Goal: Navigation & Orientation: Understand site structure

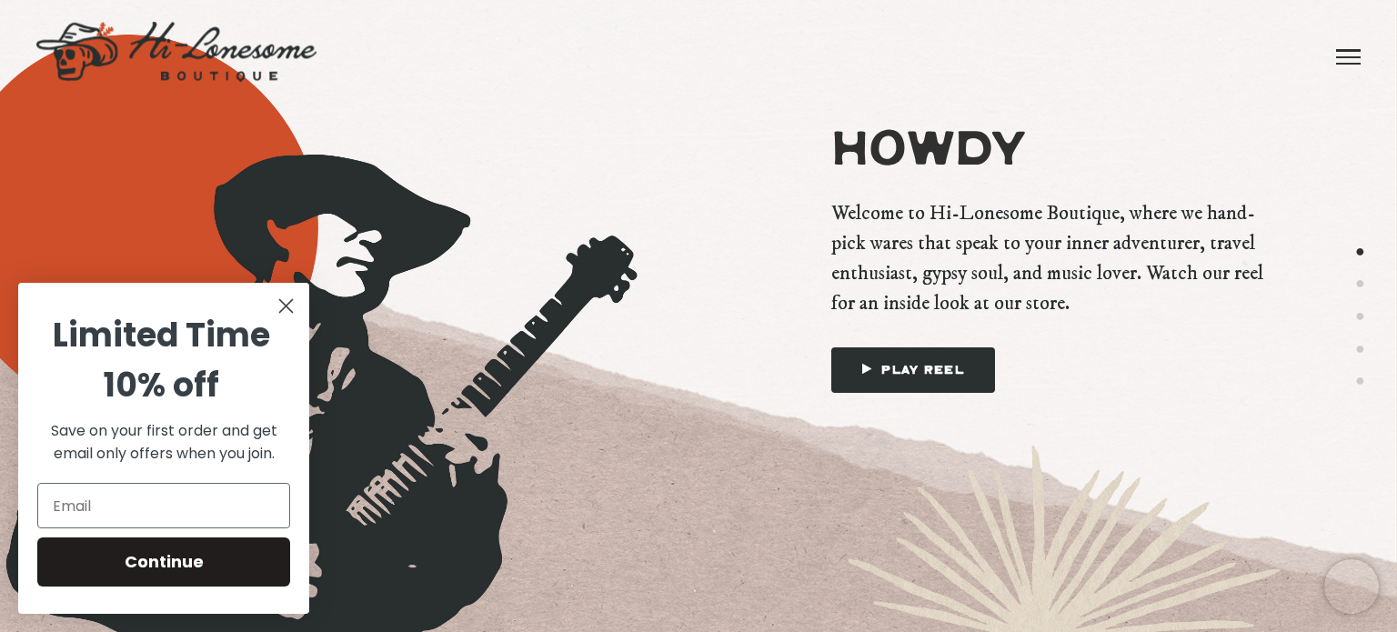
click at [1346, 56] on span at bounding box center [1348, 57] width 25 height 2
click at [1135, 43] on link "Brands" at bounding box center [1133, 45] width 101 height 91
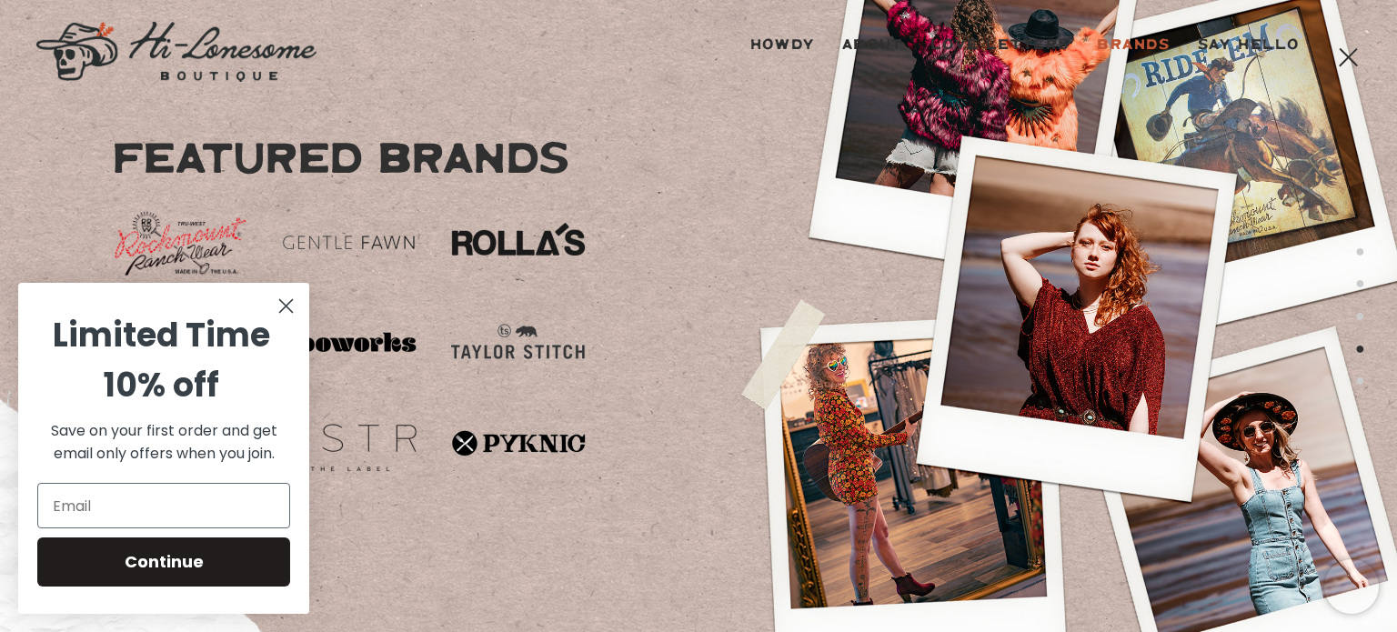
click at [284, 312] on icon "Close dialog" at bounding box center [286, 306] width 13 height 13
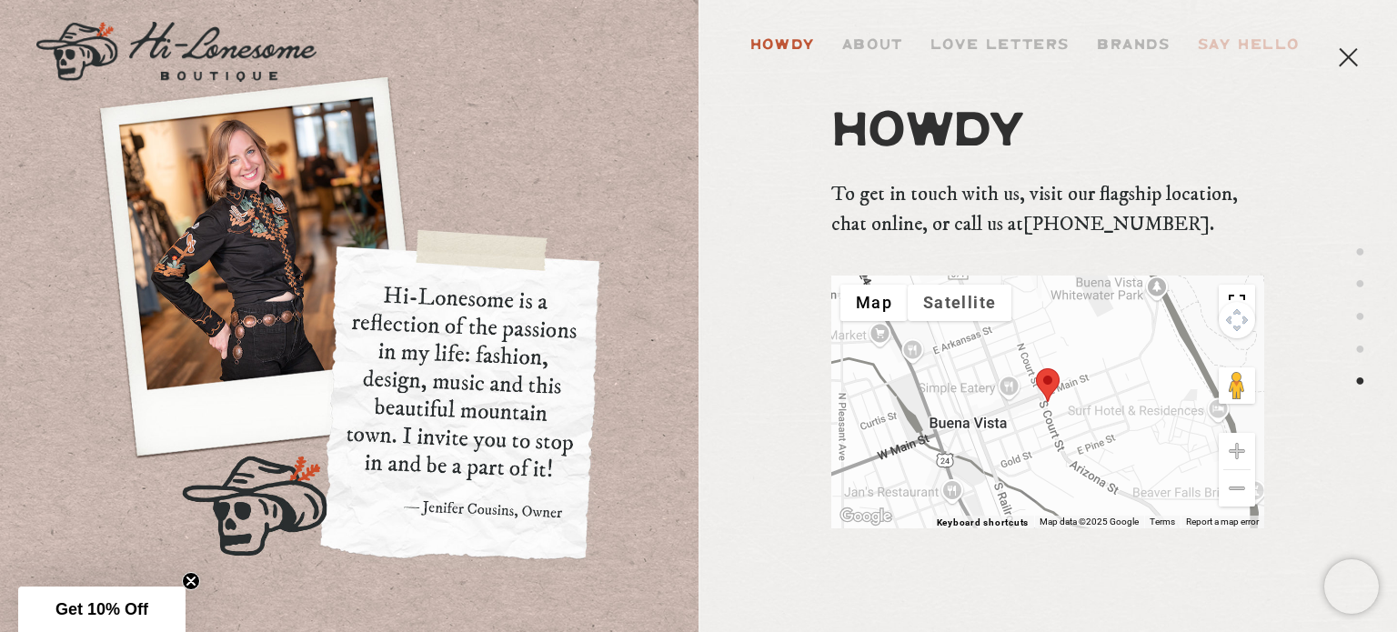
click at [797, 42] on link "Howdy" at bounding box center [783, 45] width 92 height 91
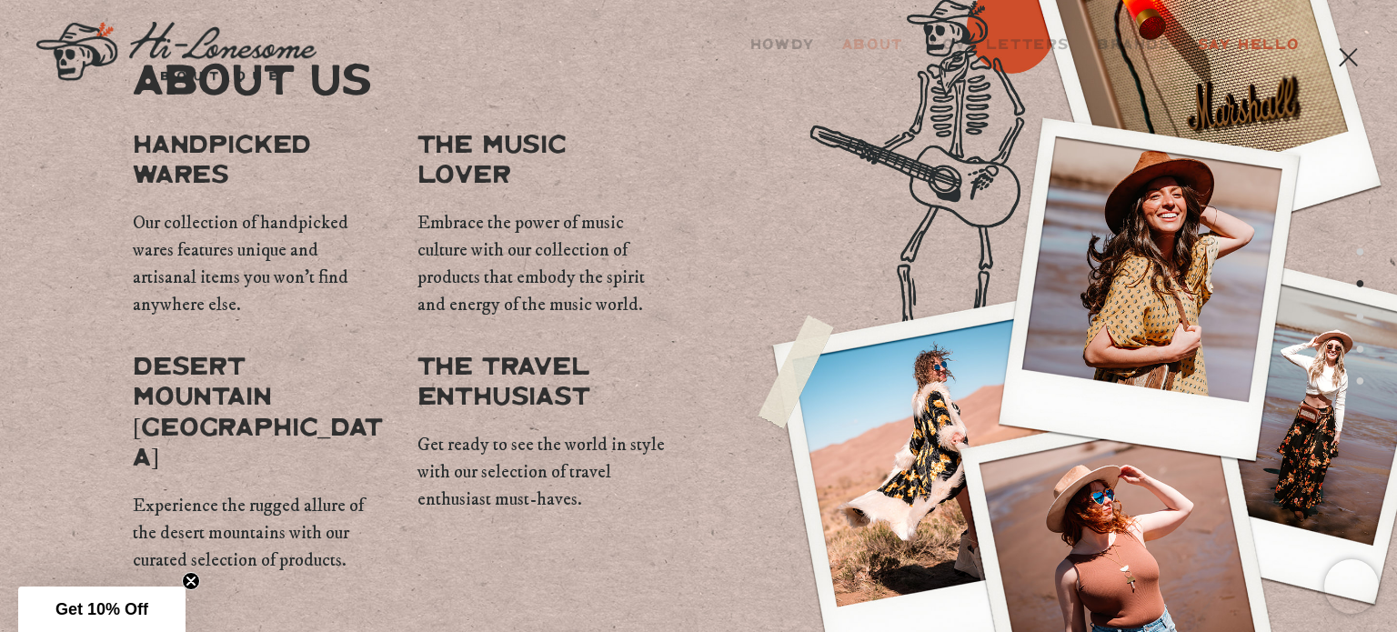
click at [1248, 43] on link "Say Hello" at bounding box center [1248, 45] width 129 height 91
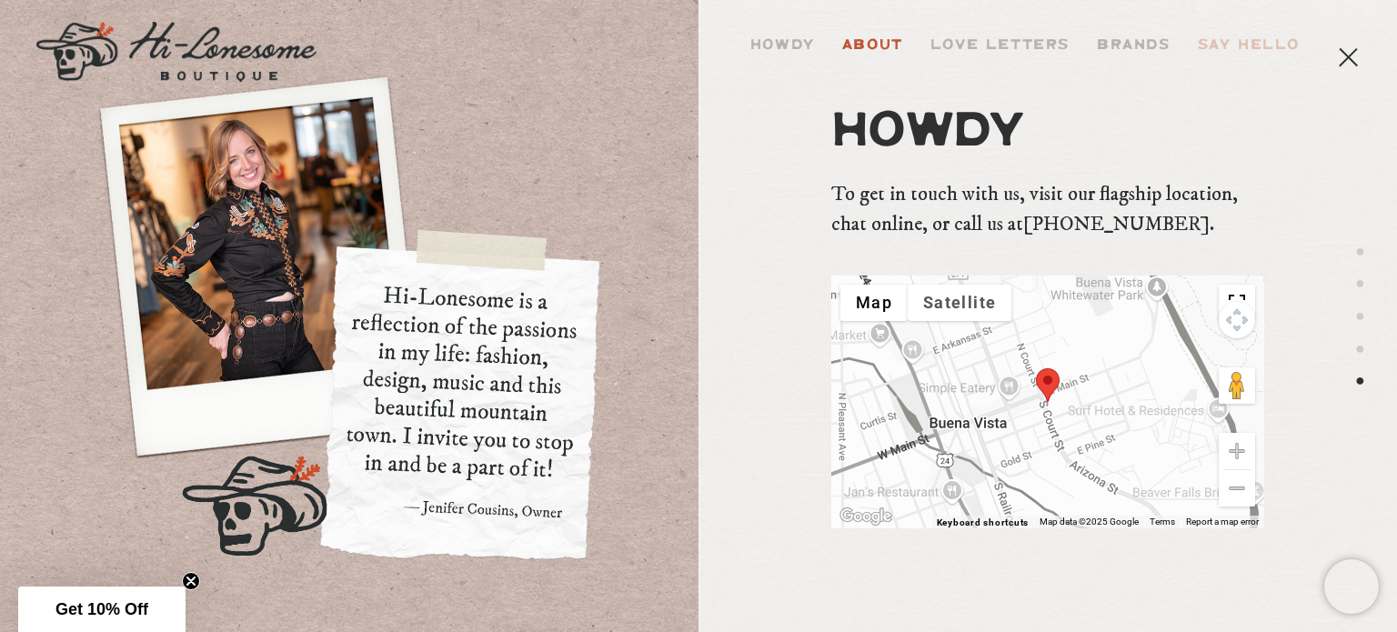
click at [877, 43] on link "About" at bounding box center [872, 45] width 88 height 91
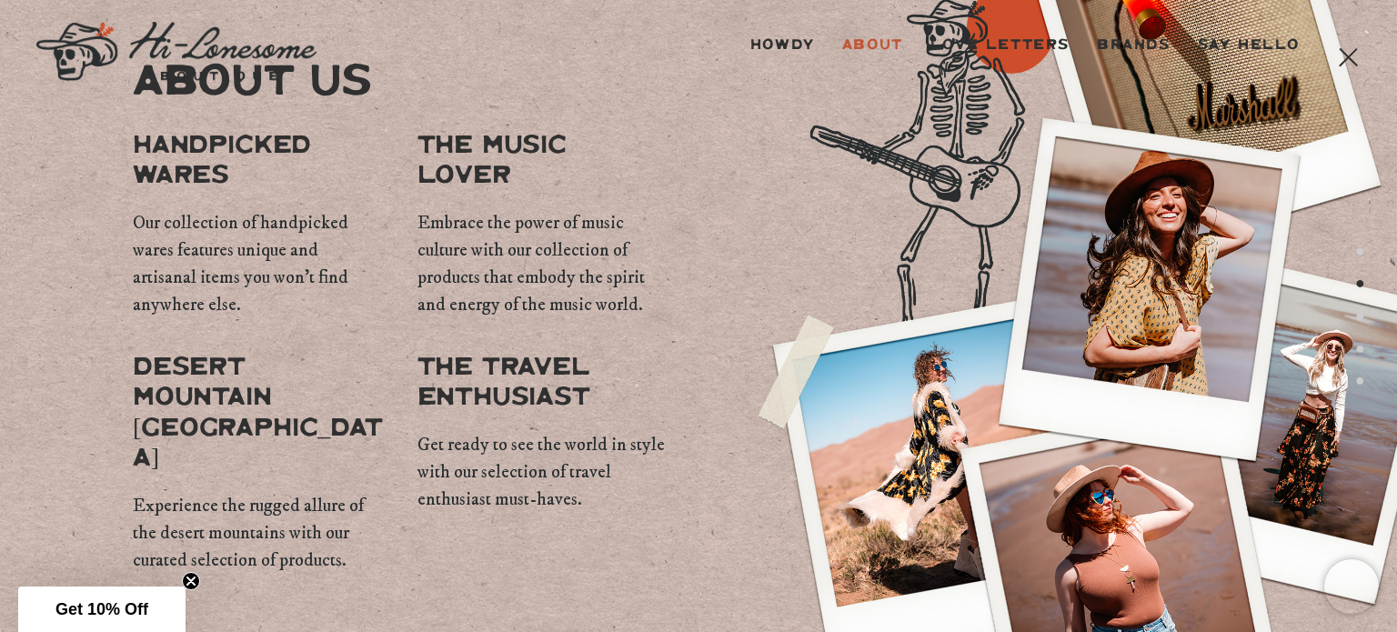
drag, startPoint x: 506, startPoint y: 417, endPoint x: 272, endPoint y: 390, distance: 236.2
click at [444, 414] on span "The TRAVEL ENTHUSIAST" at bounding box center [542, 383] width 251 height 61
drag, startPoint x: 238, startPoint y: 283, endPoint x: 240, endPoint y: 226, distance: 57.3
click at [240, 226] on div "Handpicked wares Our collection of handpicked wares features unique and artisan…" at bounding box center [258, 225] width 251 height 188
drag, startPoint x: 210, startPoint y: 101, endPoint x: 176, endPoint y: 72, distance: 44.5
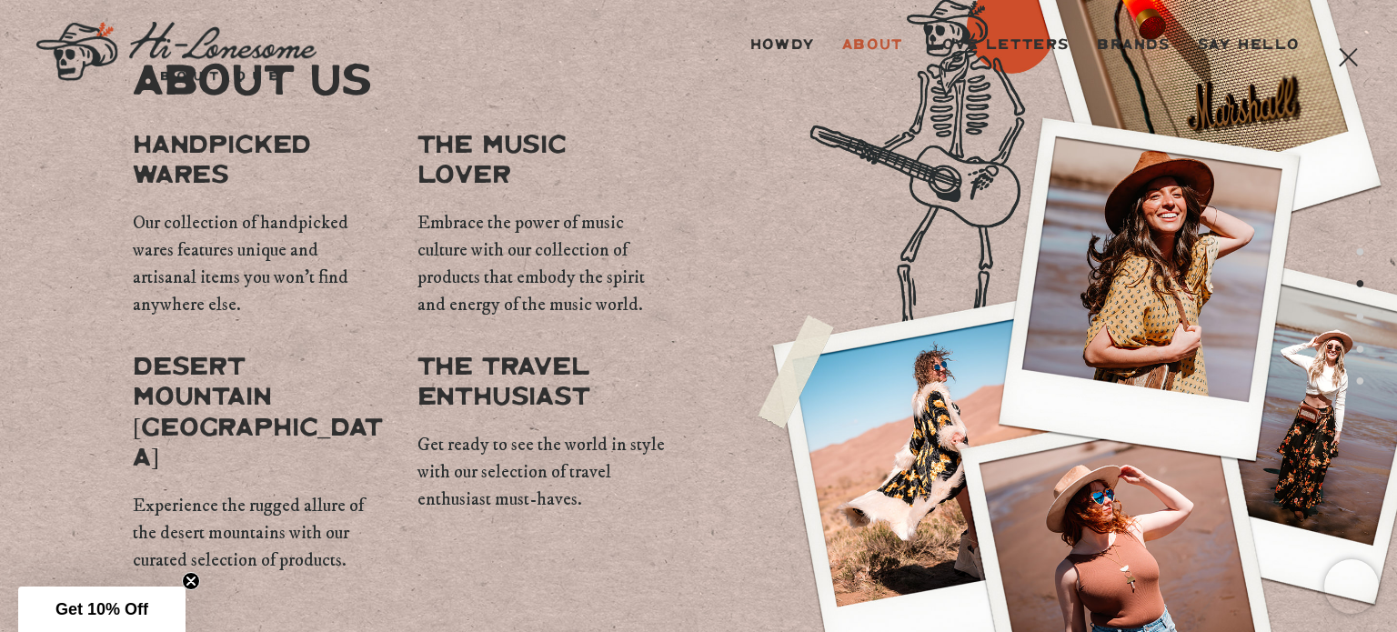
click at [196, 90] on div "Howdy About Love Letters Brands Say Hello Instagram Howdy About Love Letters Fe…" at bounding box center [698, 316] width 1397 height 632
drag, startPoint x: 936, startPoint y: 137, endPoint x: 1015, endPoint y: 161, distance: 82.6
click at [997, 159] on div at bounding box center [1047, 315] width 698 height 455
drag, startPoint x: 1138, startPoint y: 210, endPoint x: 1138, endPoint y: 294, distance: 83.7
click at [1138, 279] on div at bounding box center [1047, 315] width 698 height 455
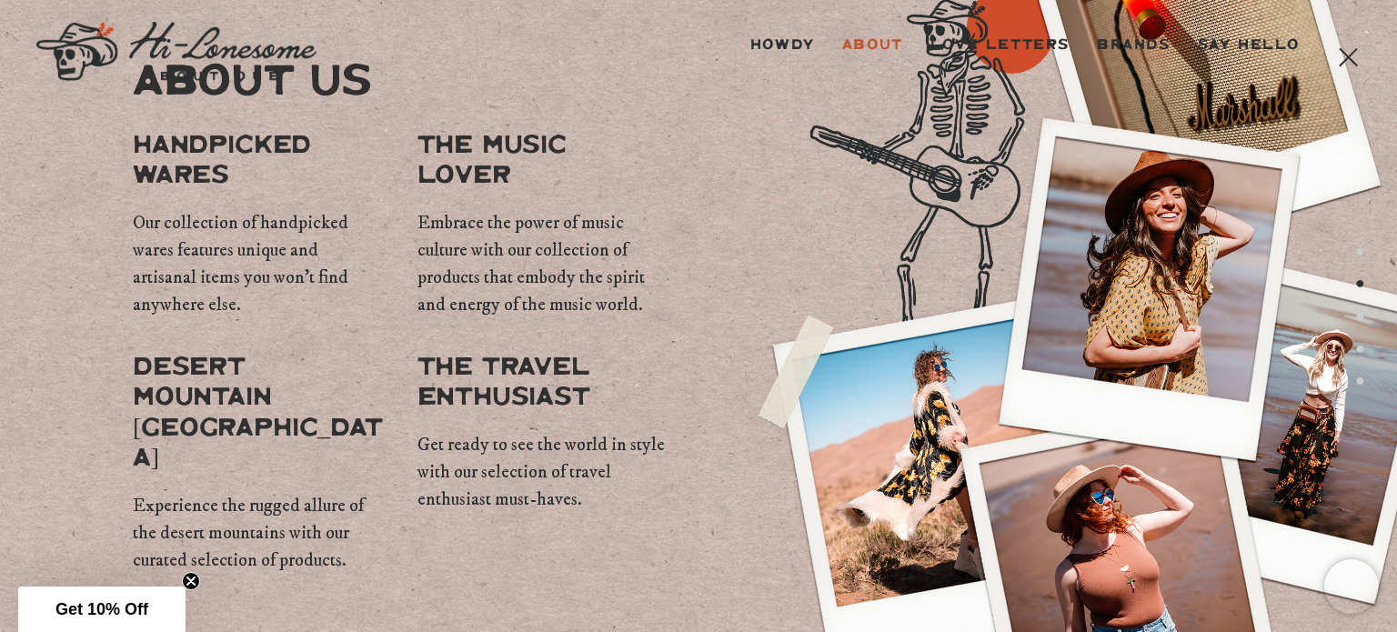
drag, startPoint x: 1142, startPoint y: 401, endPoint x: 1155, endPoint y: 436, distance: 36.8
click at [1148, 414] on div at bounding box center [1047, 315] width 698 height 455
